Goal: Complete application form: Complete application form

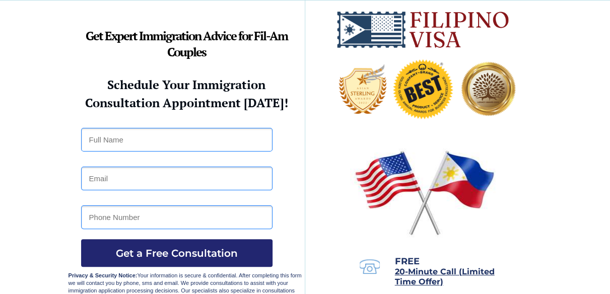
click at [118, 145] on input "text" at bounding box center [177, 140] width 192 height 24
type input "o"
click at [174, 140] on input "o" at bounding box center [177, 140] width 192 height 24
type input "ODURAA [PERSON_NAME]"
click at [122, 181] on input "email" at bounding box center [177, 179] width 192 height 24
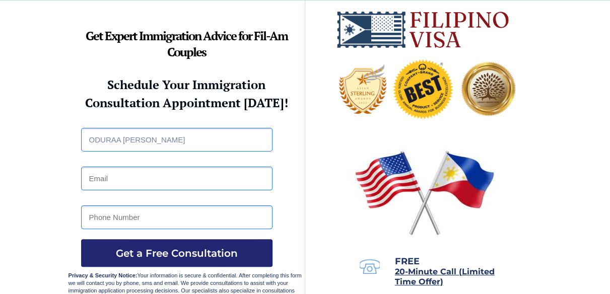
type input "[EMAIL_ADDRESS][DOMAIN_NAME]"
type input "9014211470"
